Goal: Task Accomplishment & Management: Manage account settings

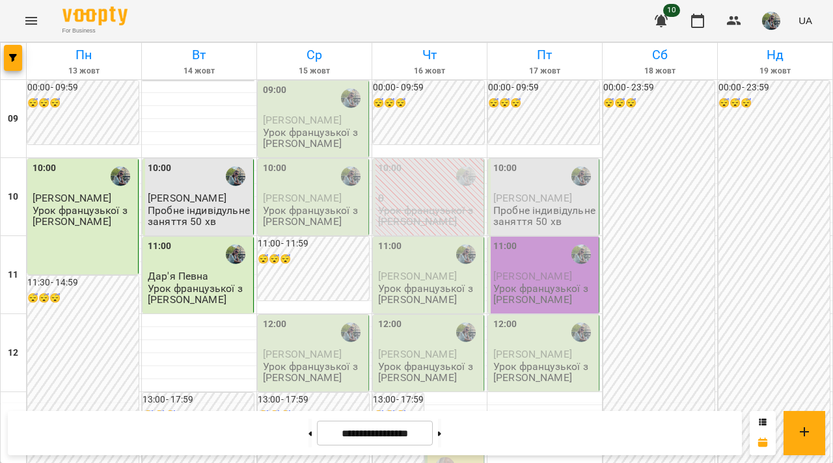
click at [344, 130] on p "Урок французької з [PERSON_NAME]" at bounding box center [314, 138] width 103 height 23
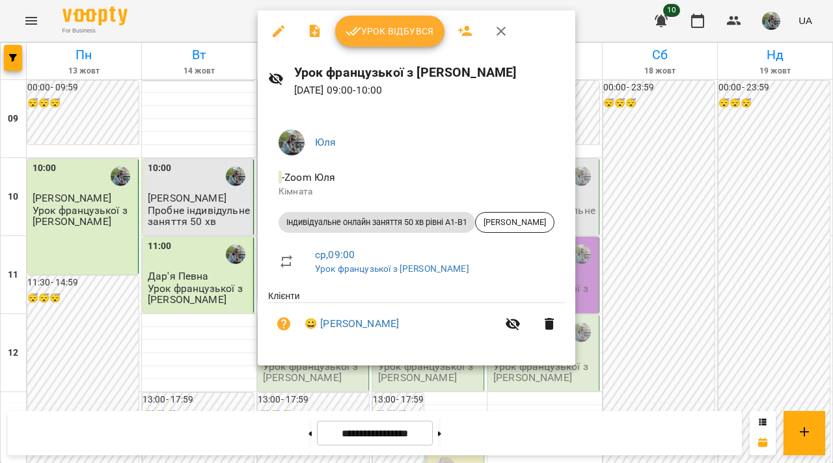
click at [396, 29] on span "Урок відбувся" at bounding box center [390, 31] width 89 height 16
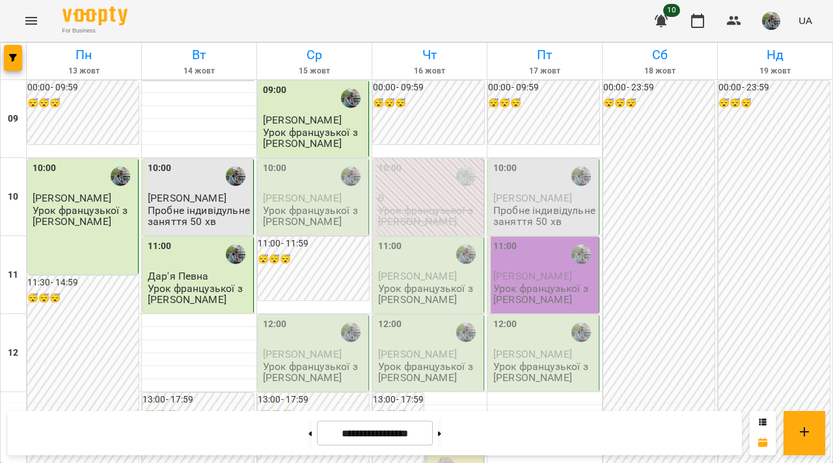
click at [303, 191] on div "10:00" at bounding box center [314, 176] width 103 height 30
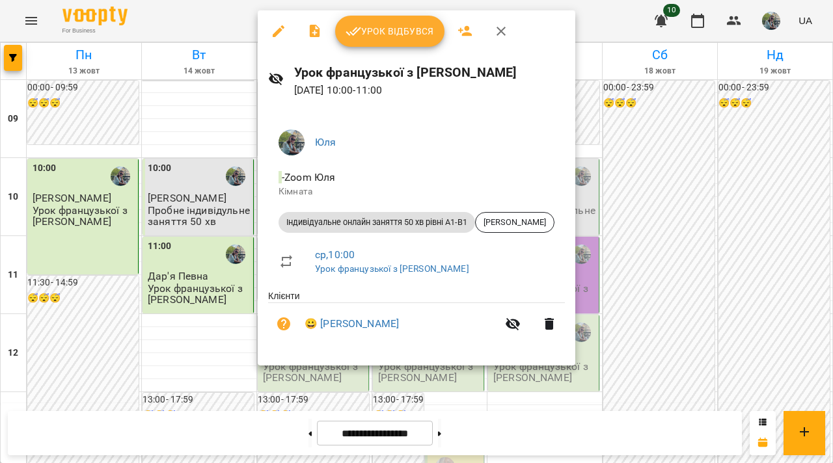
click at [407, 34] on span "Урок відбувся" at bounding box center [390, 31] width 89 height 16
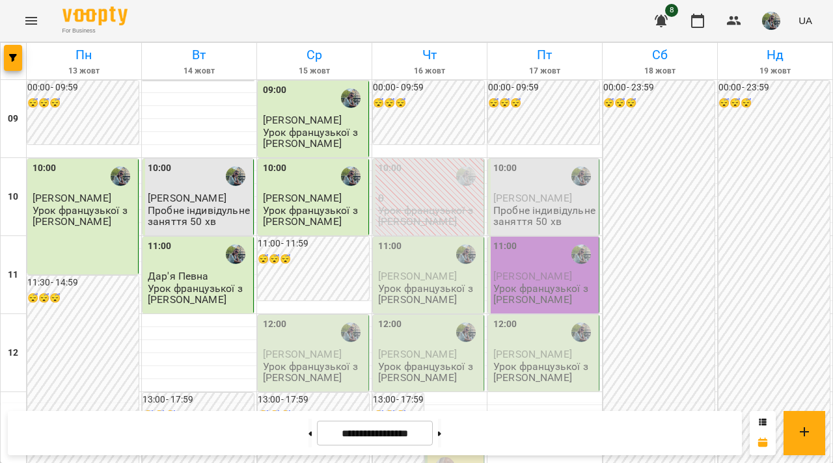
scroll to position [769, 0]
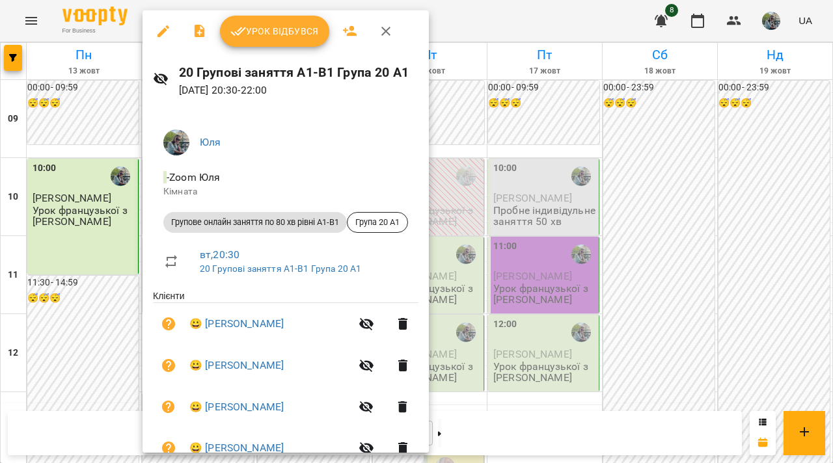
click at [296, 19] on button "Урок відбувся" at bounding box center [274, 31] width 109 height 31
